Goal: Navigation & Orientation: Find specific page/section

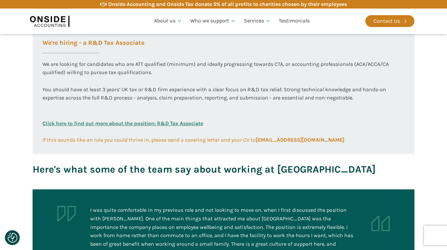
scroll to position [397, 0]
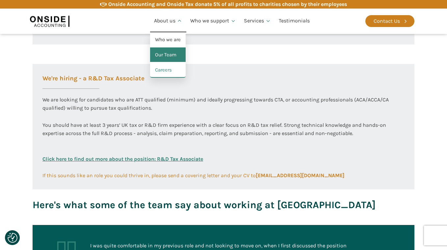
click at [170, 54] on link "Our Team" at bounding box center [168, 54] width 36 height 15
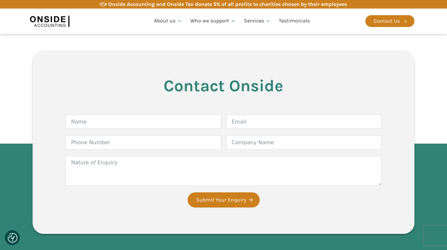
scroll to position [1722, 0]
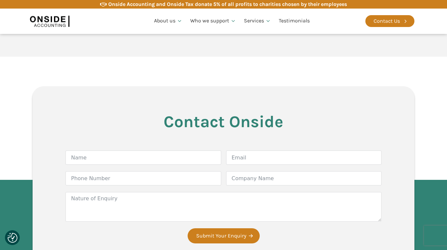
scroll to position [1684, 0]
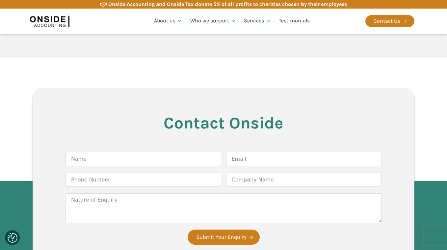
click at [52, 13] on span "Imran Chagpar" at bounding box center [74, 8] width 70 height 9
click at [165, 65] on link "Careers" at bounding box center [168, 69] width 36 height 15
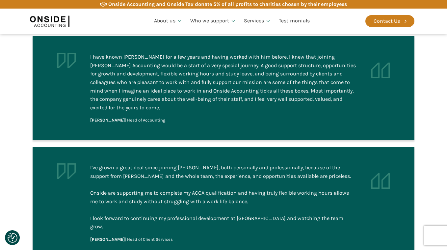
scroll to position [736, 0]
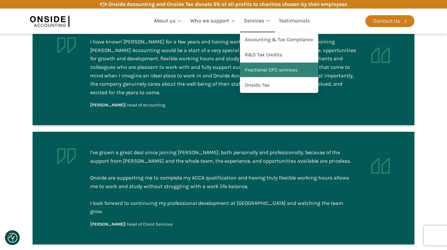
click at [271, 72] on link "Fractional CFO services" at bounding box center [279, 69] width 78 height 15
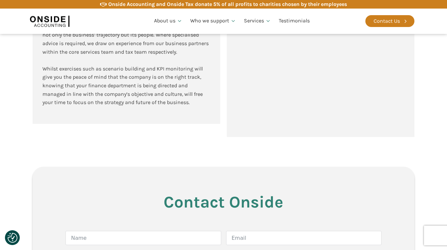
scroll to position [779, 0]
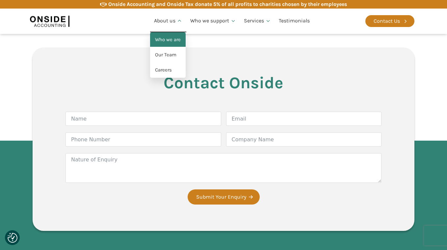
click at [165, 39] on link "Who we are" at bounding box center [168, 39] width 36 height 15
